Goal: Transaction & Acquisition: Obtain resource

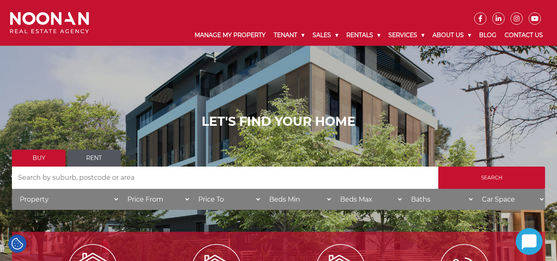
click at [100, 157] on link "Rent" at bounding box center [94, 158] width 54 height 17
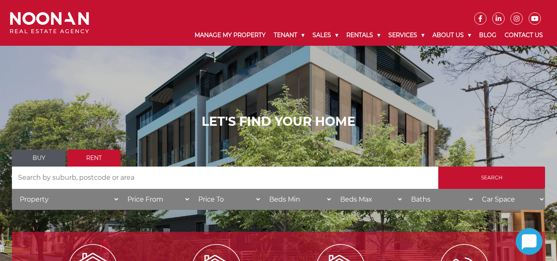
click at [102, 177] on input "Search by Address" at bounding box center [225, 178] width 426 height 22
paste input "#forlease"
type input "#"
click at [109, 178] on input "Search by Address" at bounding box center [225, 178] width 426 height 22
paste input "22/27 Dover Road, Botany, 2019"
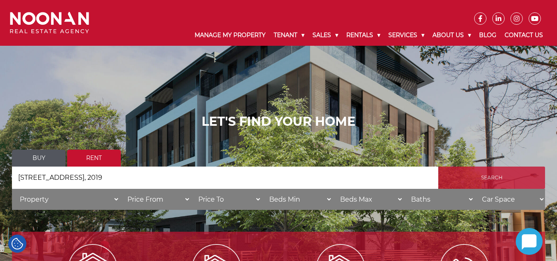
type input "22/27 Dover Road, Botany, 2019"
click at [504, 181] on input "Search" at bounding box center [491, 178] width 107 height 22
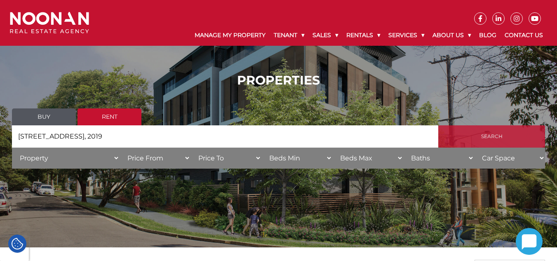
click at [480, 131] on input "Search" at bounding box center [491, 136] width 107 height 22
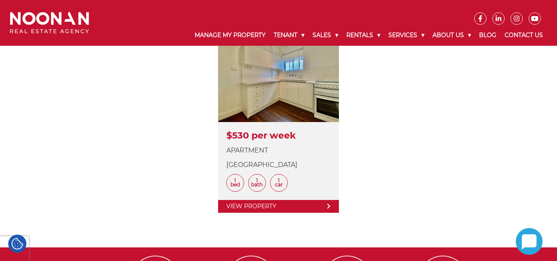
scroll to position [253, 0]
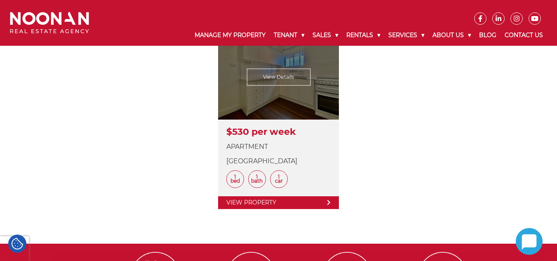
click at [285, 196] on link at bounding box center [278, 122] width 121 height 173
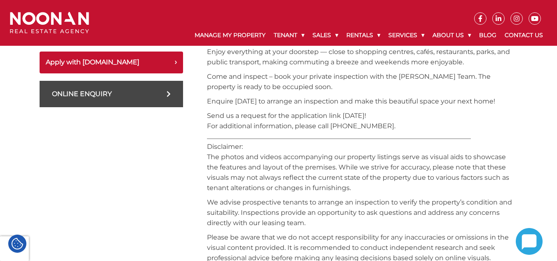
scroll to position [474, 0]
